Goal: Find specific page/section: Find specific page/section

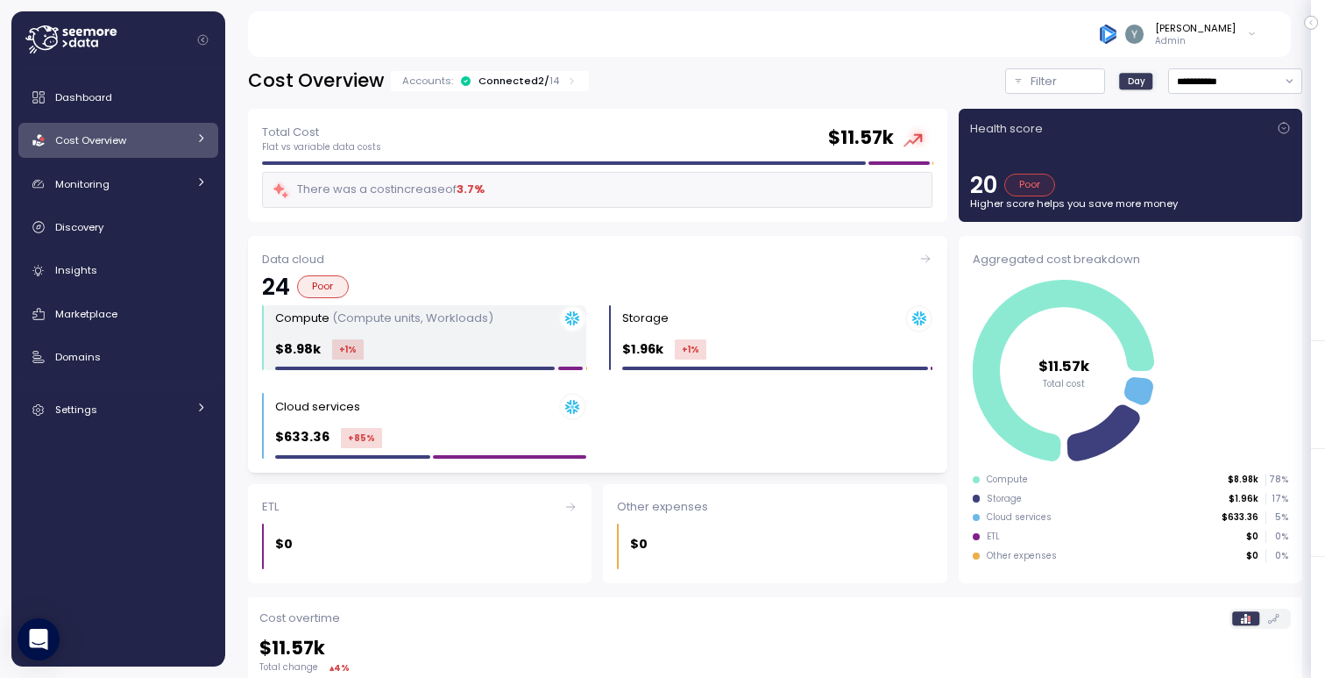
click at [494, 322] on div "Compute (Compute units, Workloads)" at bounding box center [430, 318] width 311 height 27
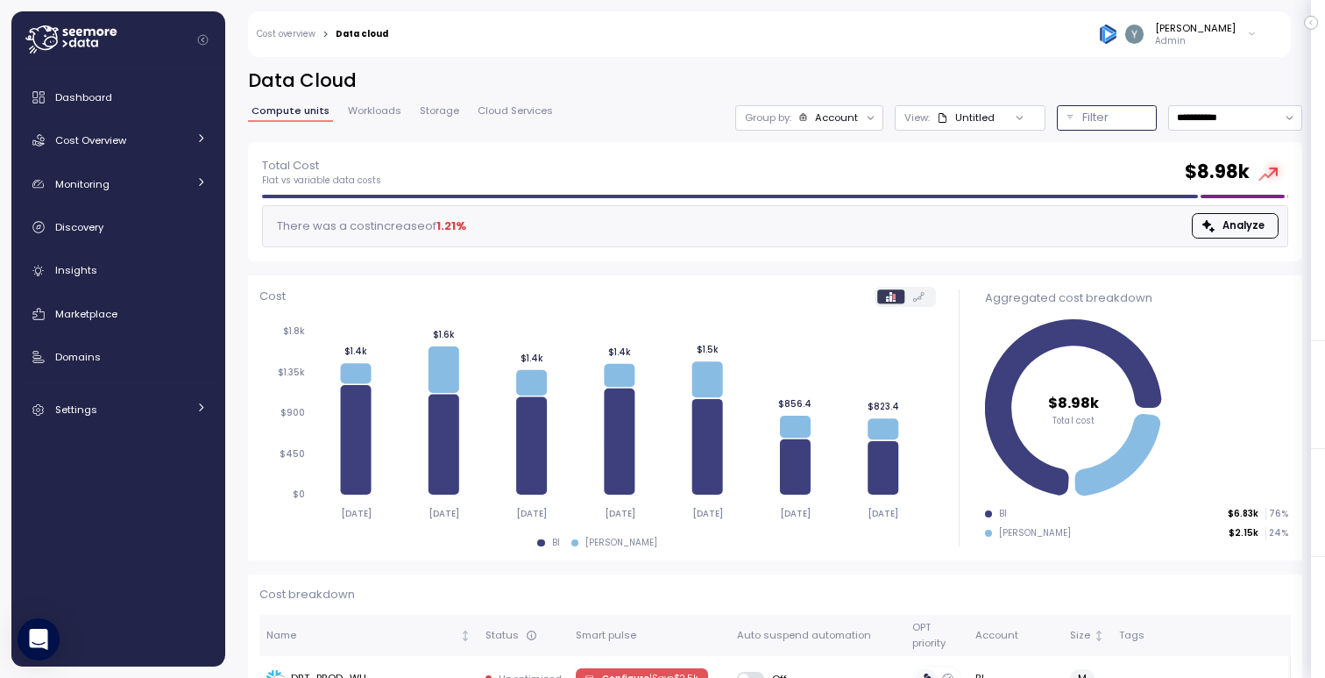
click at [1094, 121] on p "Filter" at bounding box center [1096, 118] width 26 height 18
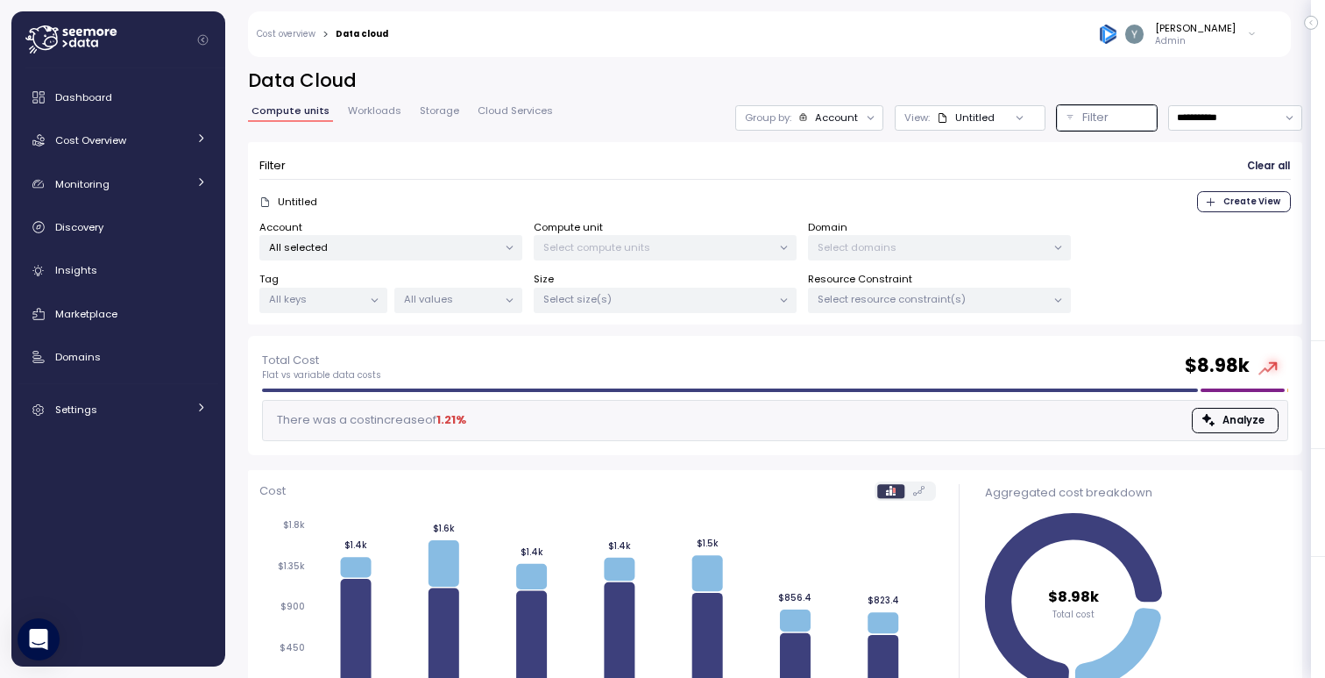
click at [374, 301] on icon at bounding box center [375, 300] width 6 height 3
click at [366, 279] on div "Tag All keys" at bounding box center [323, 292] width 128 height 41
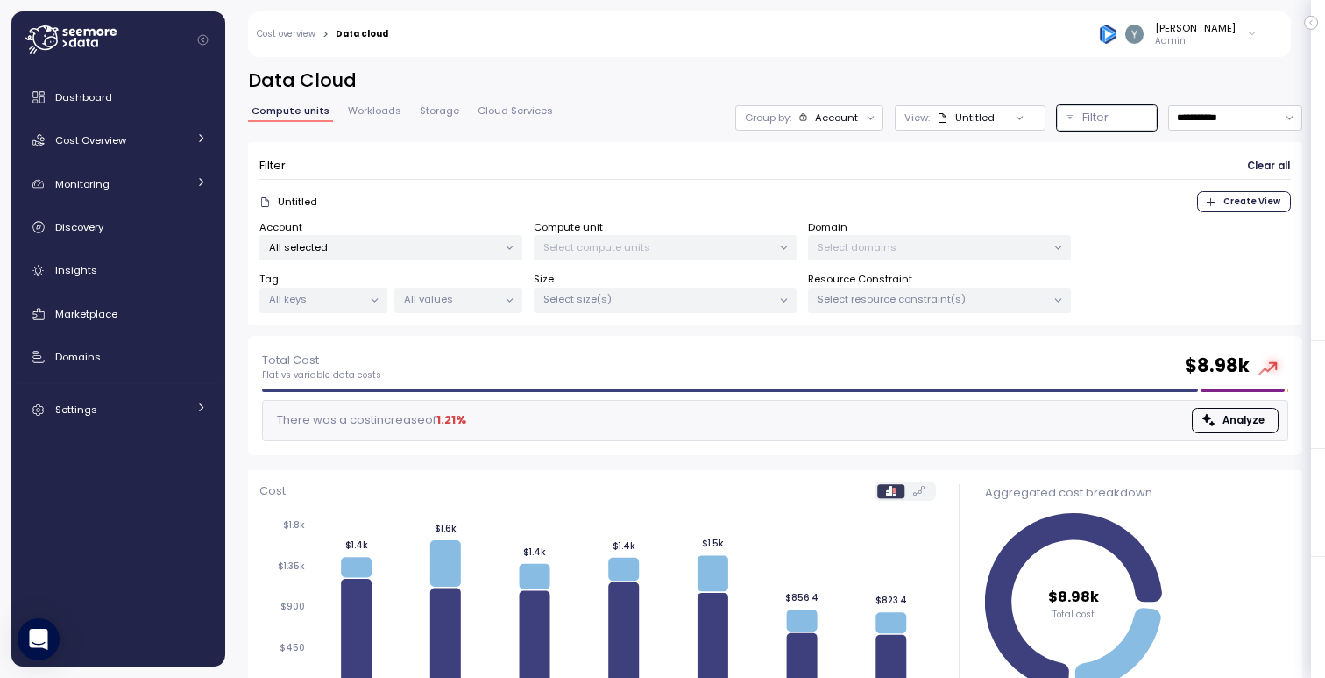
click at [375, 300] on icon at bounding box center [375, 300] width 6 height 3
click at [442, 272] on div "Tag All keys All values" at bounding box center [390, 292] width 263 height 41
click at [701, 301] on p "Select size(s)" at bounding box center [658, 299] width 229 height 14
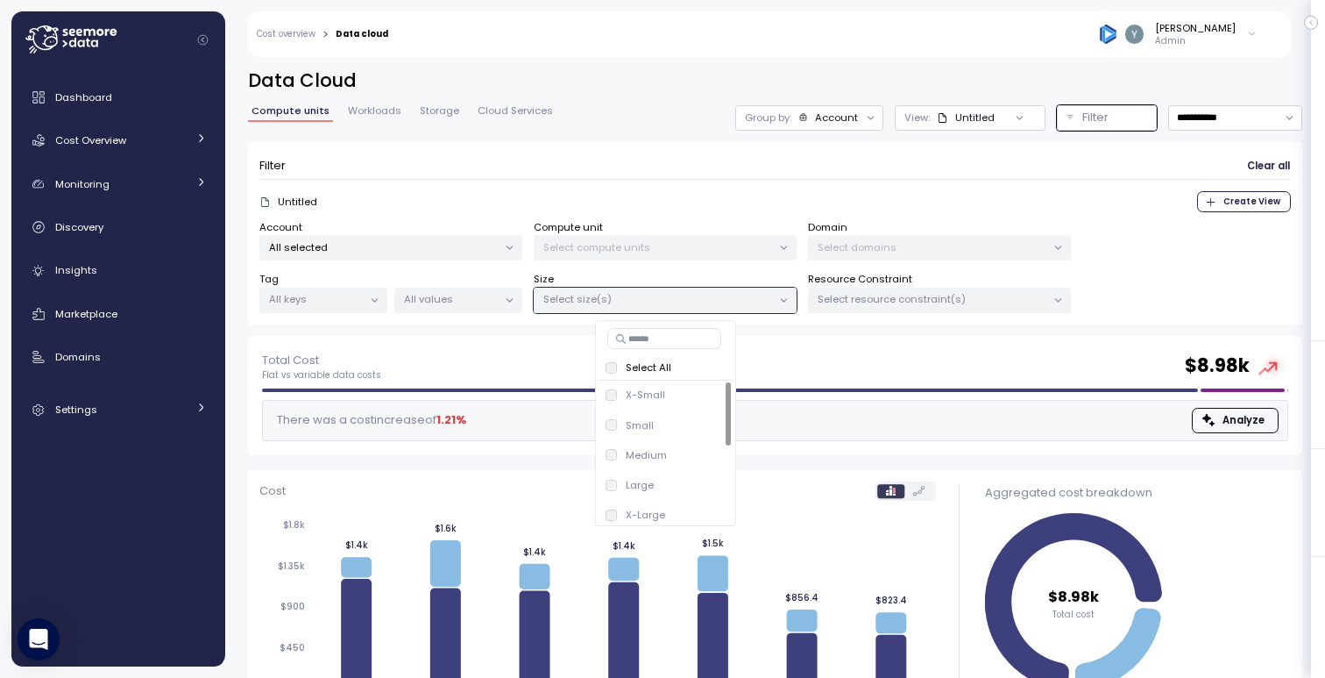
click at [731, 300] on p "Select size(s)" at bounding box center [658, 299] width 229 height 14
